Goal: Task Accomplishment & Management: Use online tool/utility

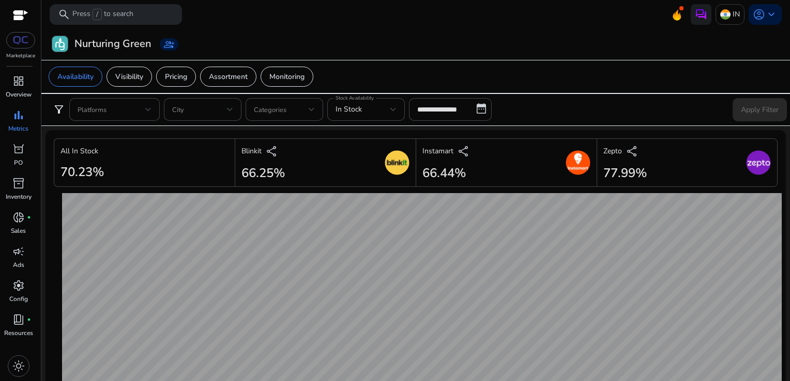
scroll to position [696, 0]
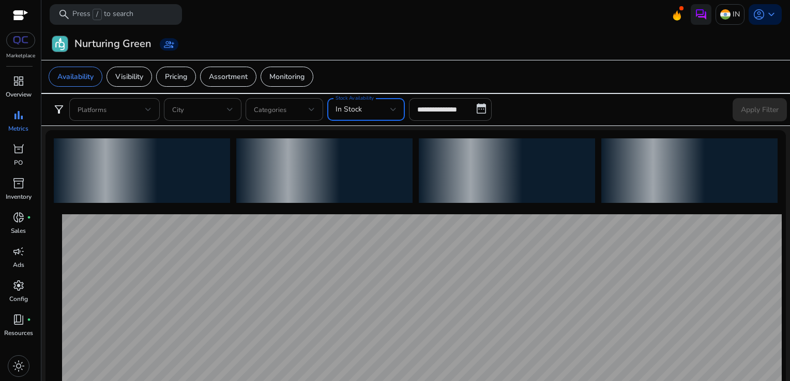
click at [385, 106] on div "In Stock" at bounding box center [362, 109] width 55 height 11
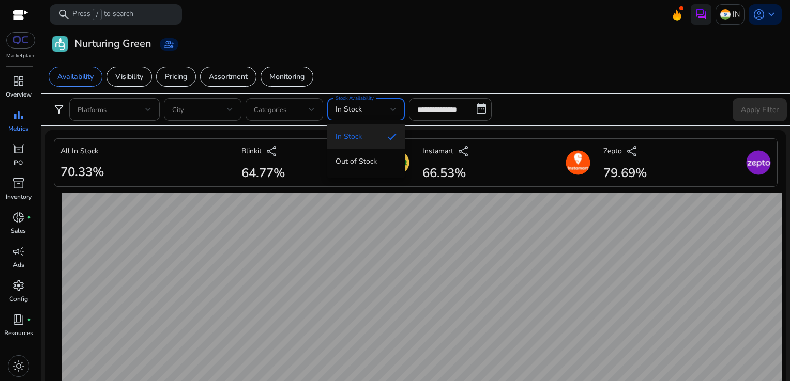
click at [433, 106] on div at bounding box center [395, 190] width 790 height 381
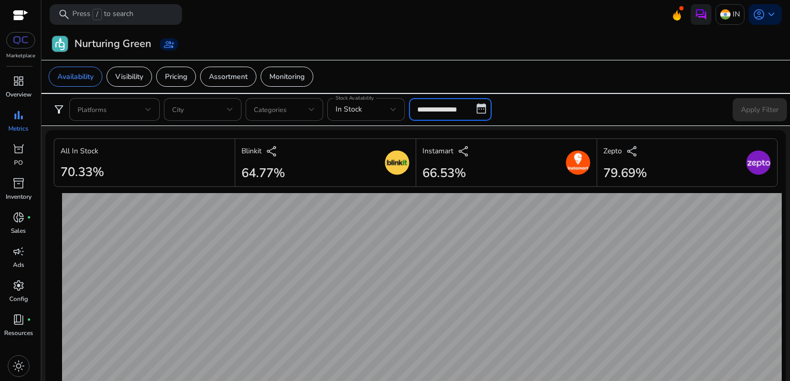
click at [433, 111] on input "**********" at bounding box center [450, 109] width 83 height 23
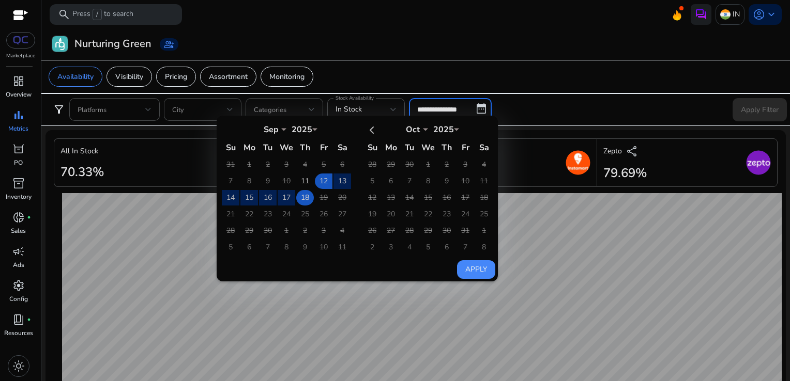
click at [305, 196] on td "18" at bounding box center [305, 198] width 18 height 16
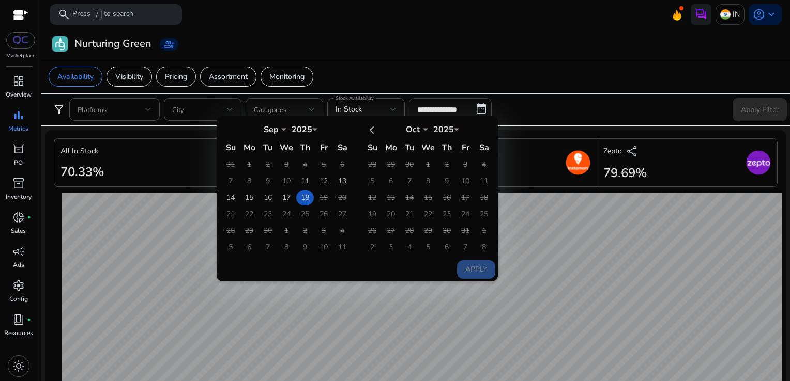
click at [305, 196] on td "18" at bounding box center [305, 198] width 18 height 16
click at [478, 261] on button "Apply" at bounding box center [476, 269] width 38 height 19
type input "**********"
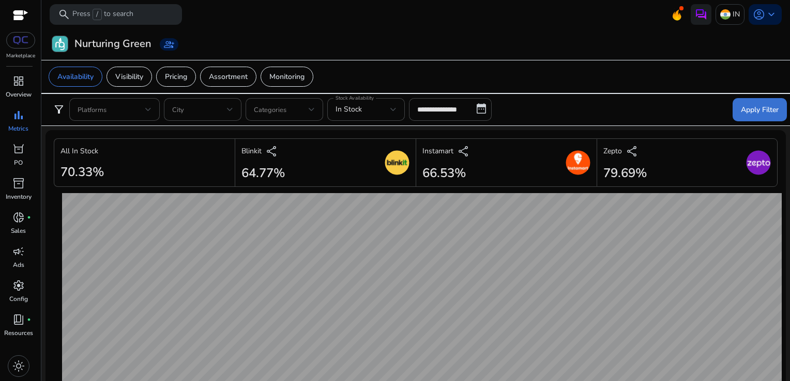
click at [744, 113] on span "Apply Filter" at bounding box center [759, 109] width 38 height 11
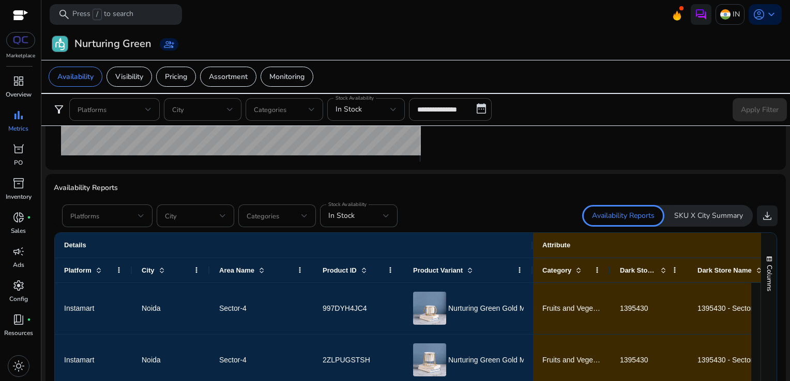
scroll to position [587, 0]
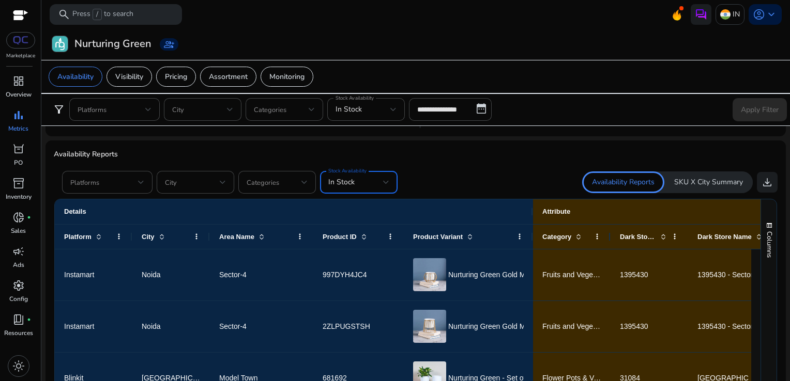
click at [353, 183] on span "In Stock" at bounding box center [341, 182] width 26 height 10
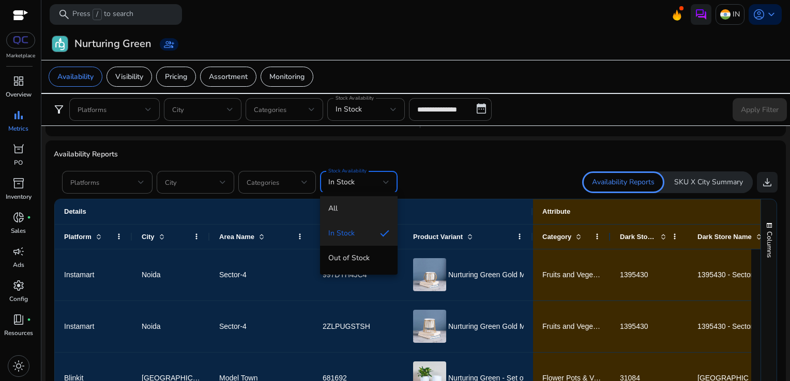
click at [346, 209] on span "All" at bounding box center [358, 208] width 61 height 11
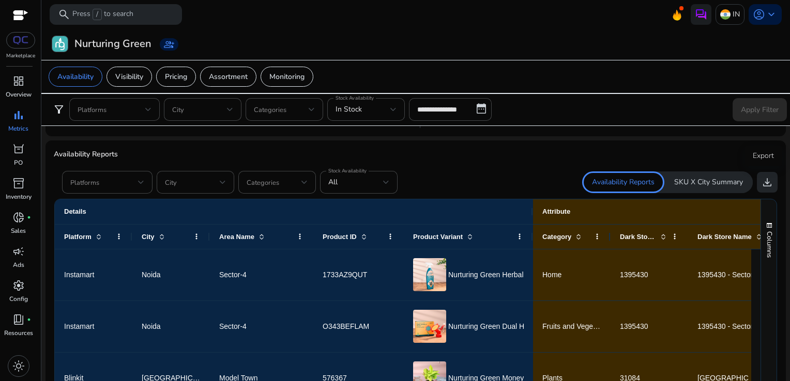
click at [765, 176] on span "download" at bounding box center [767, 182] width 12 height 12
